Goal: Task Accomplishment & Management: Complete application form

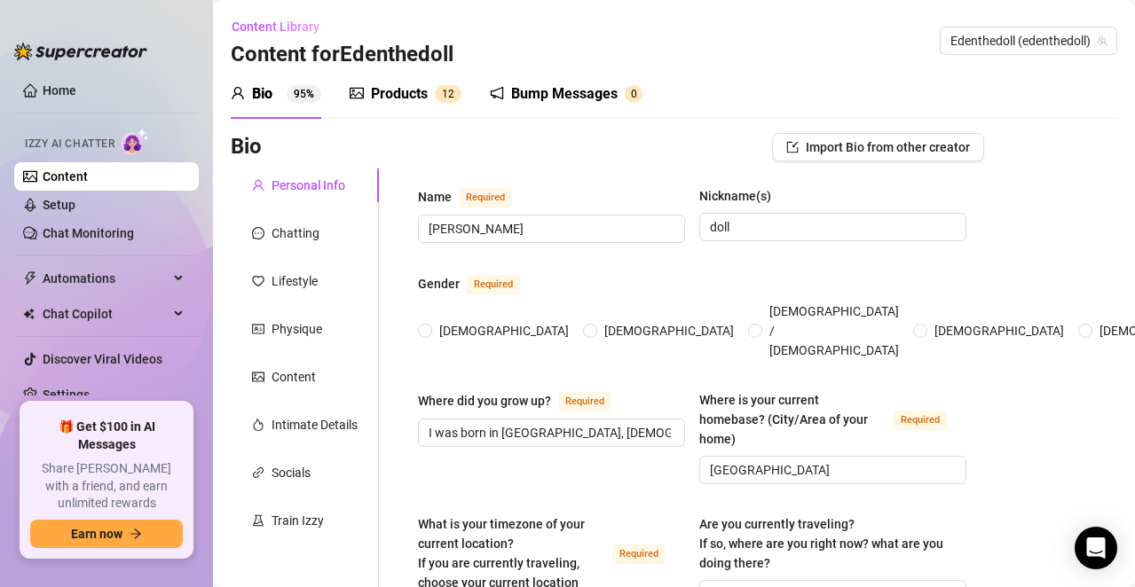
radio input "true"
type input "[DATE]"
click at [56, 87] on link "Home" at bounding box center [60, 90] width 34 height 14
